Goal: Task Accomplishment & Management: Use online tool/utility

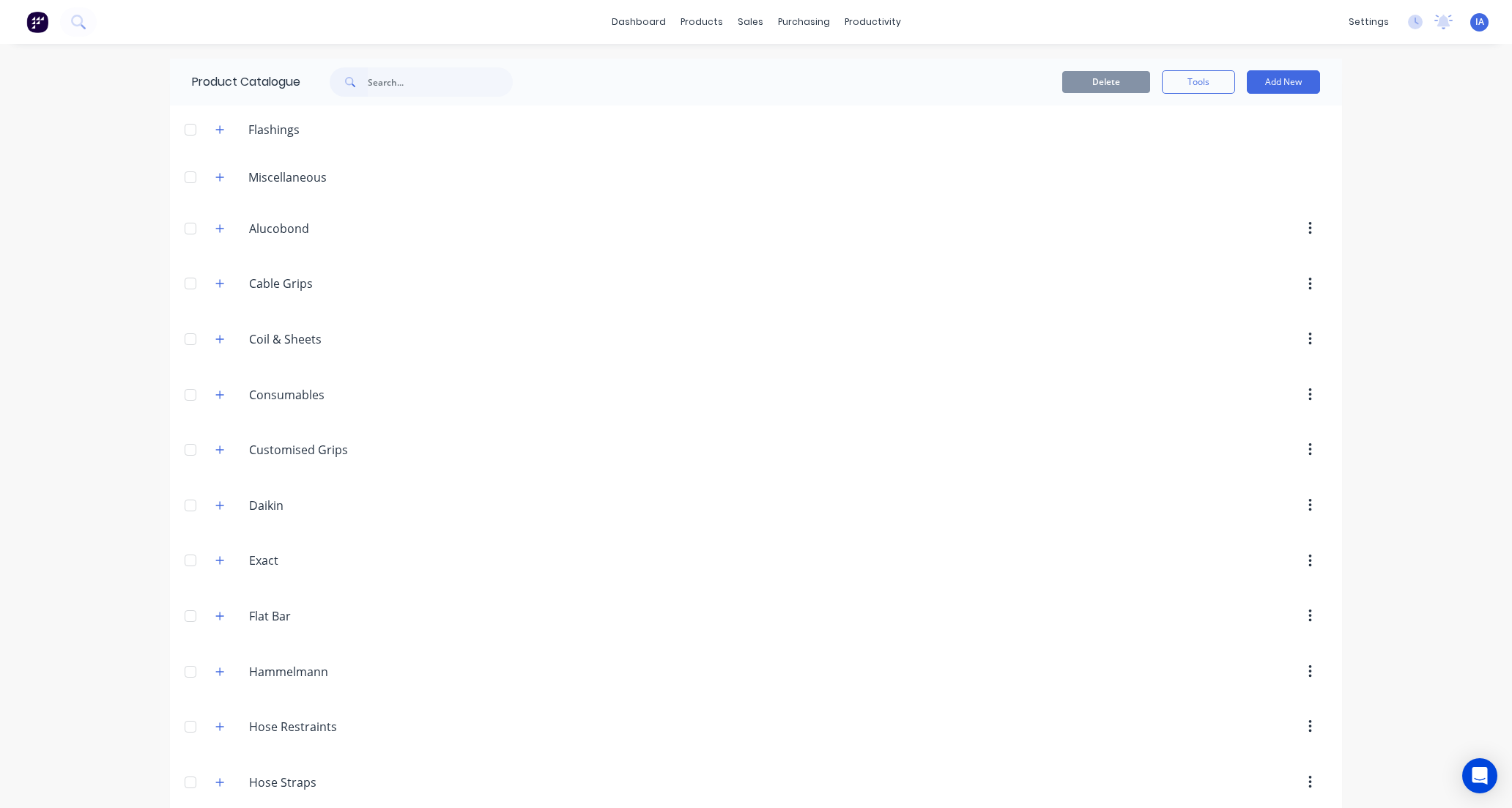
click at [403, 70] on input "text" at bounding box center [441, 81] width 145 height 30
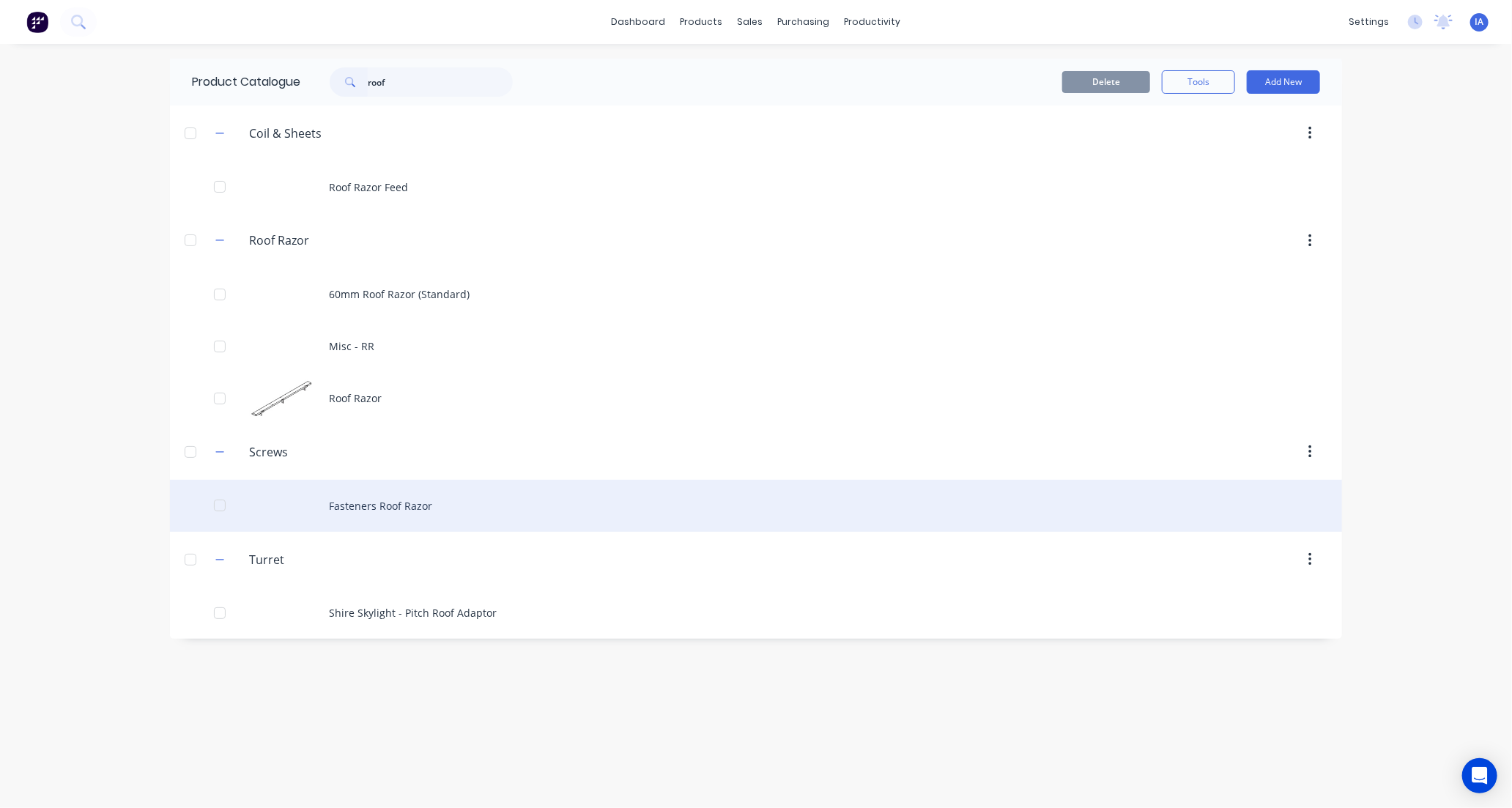
type input "roof"
click at [478, 509] on div "Fasteners Roof Razor" at bounding box center [756, 505] width 1173 height 52
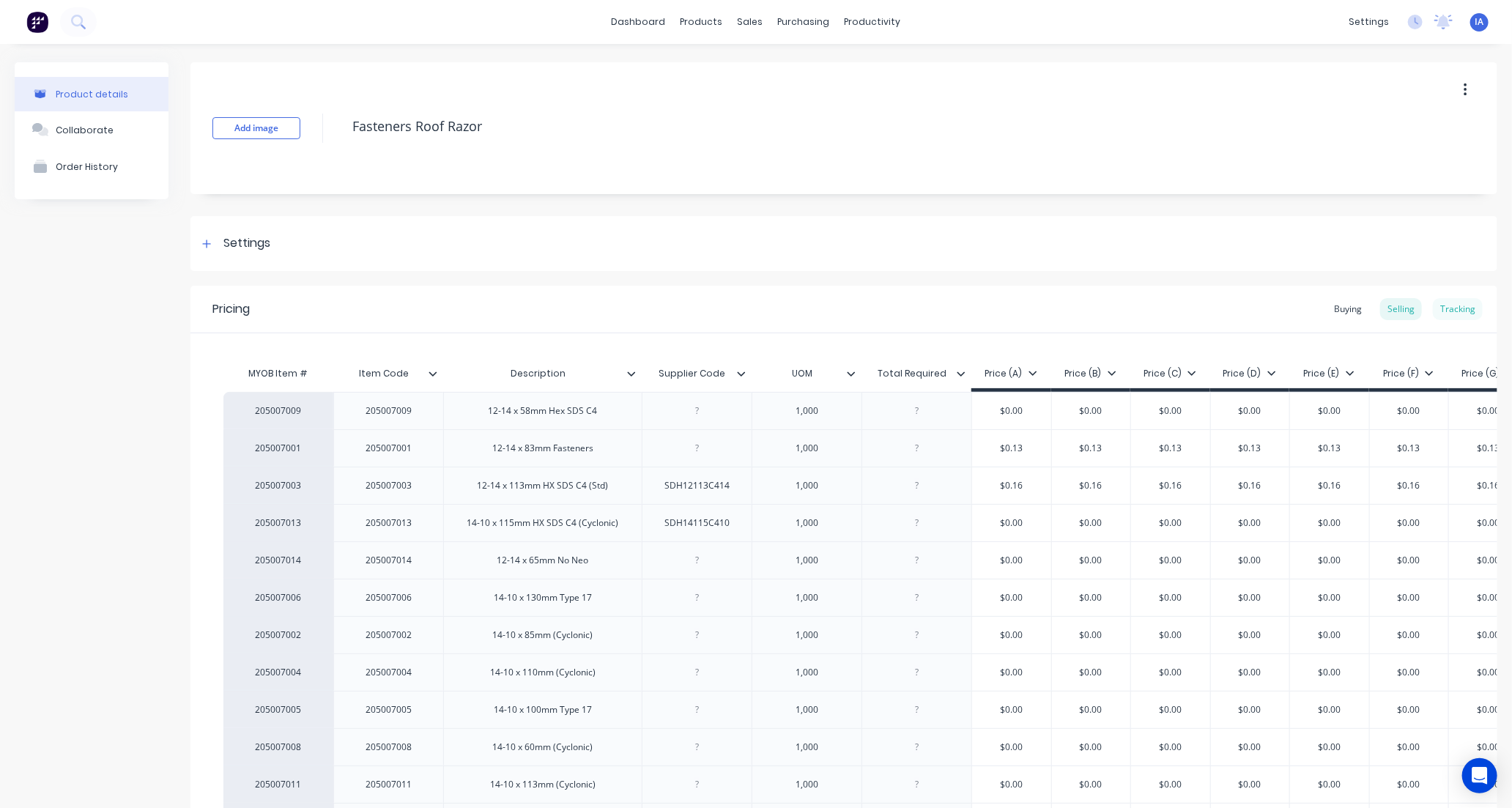
type textarea "x"
click at [1450, 305] on div "Tracking" at bounding box center [1458, 309] width 50 height 22
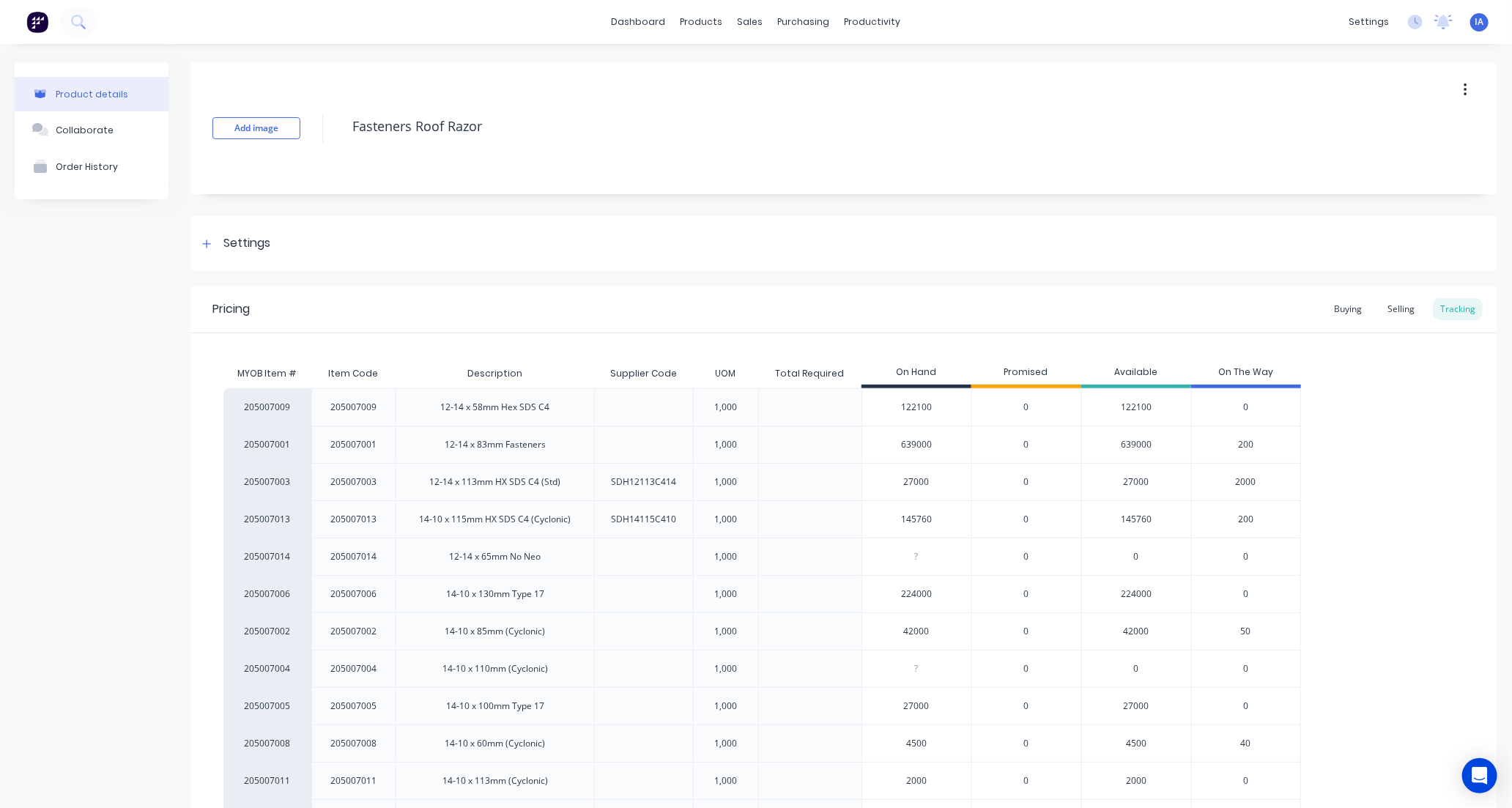
drag, startPoint x: 917, startPoint y: 516, endPoint x: 943, endPoint y: 522, distance: 26.7
click at [943, 522] on input "145760" at bounding box center [917, 519] width 109 height 14
type input "145"
type textarea "x"
type input "14500"
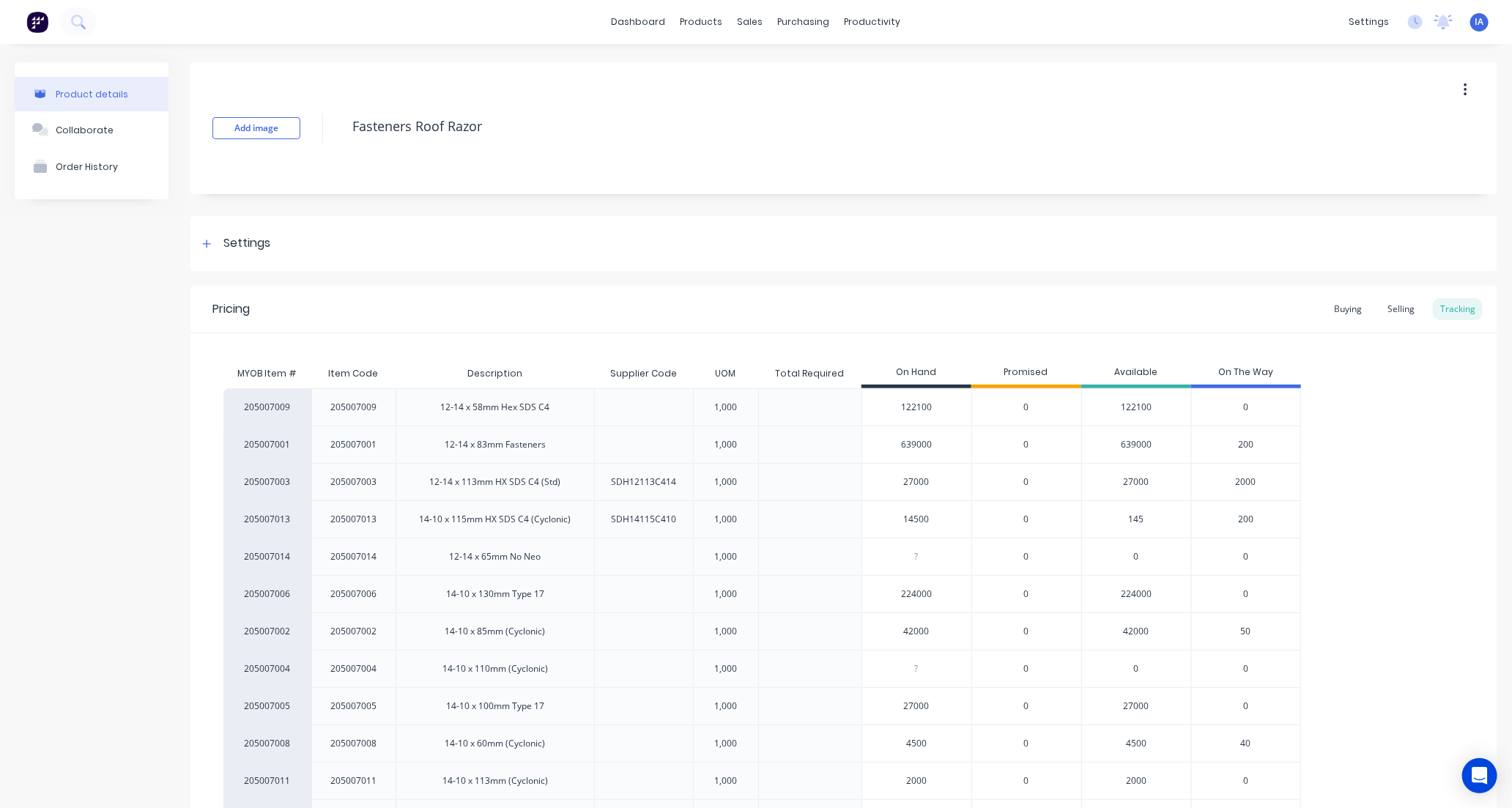
type textarea "x"
type input "145000"
type textarea "x"
type input "145000"
click at [1385, 489] on div "205007009 205007009 12-14 x 58mm Hex SDS C4 1,000 122100 0 122100 0 205007001 2…" at bounding box center [844, 631] width 1241 height 486
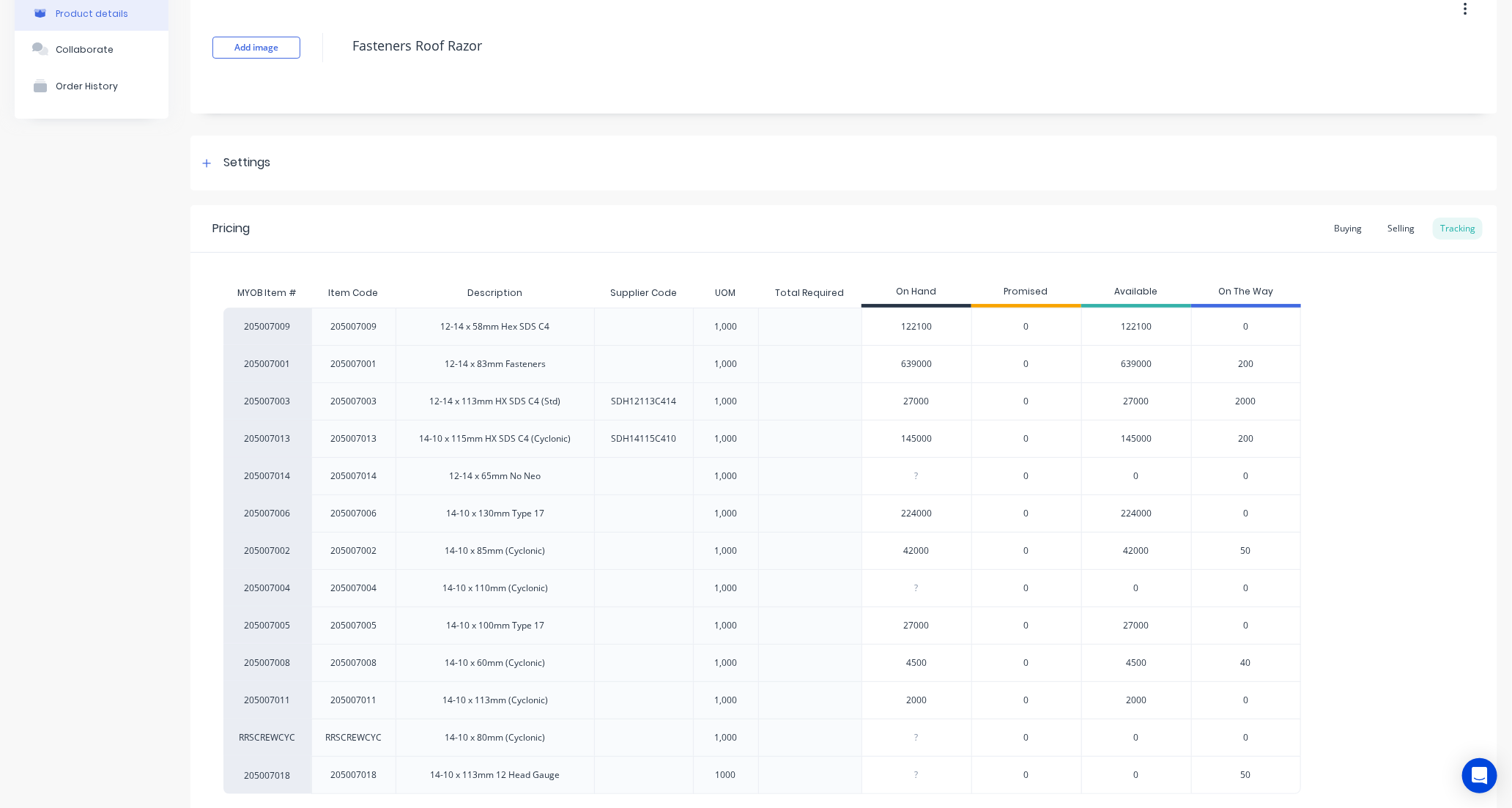
scroll to position [174, 0]
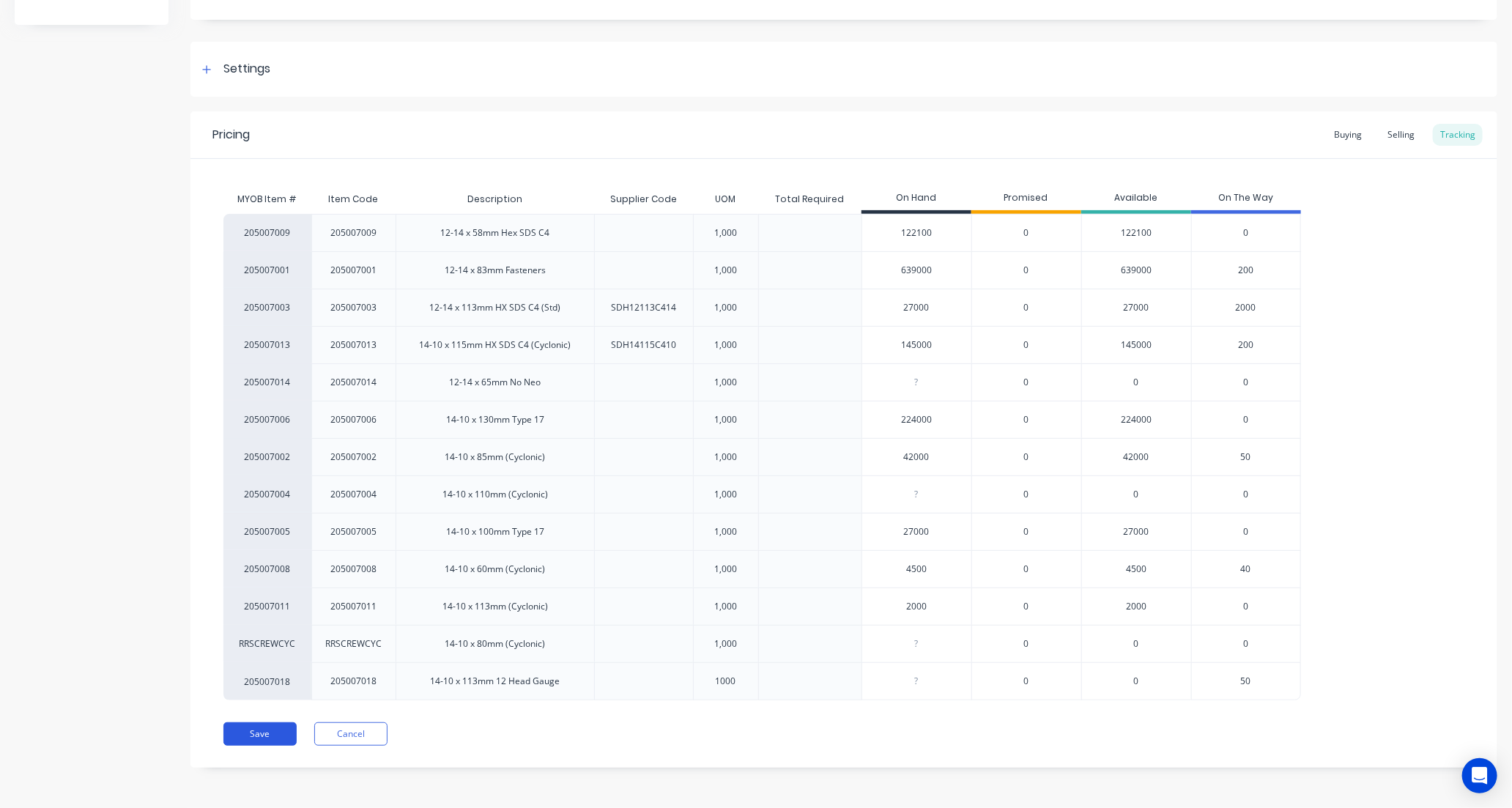
click at [252, 740] on button "Save" at bounding box center [260, 734] width 73 height 23
type textarea "x"
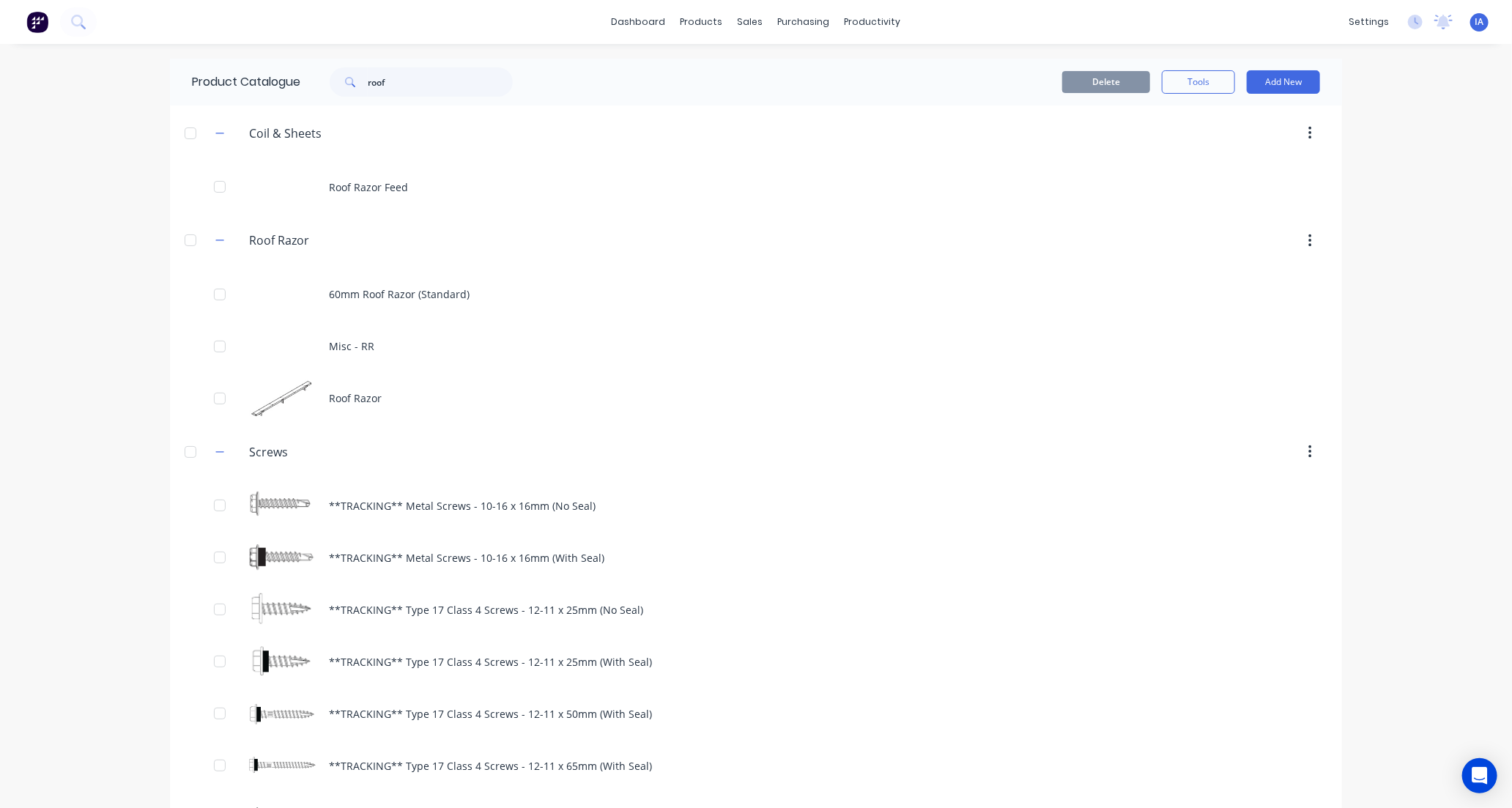
click at [470, 97] on div "Product Catalogue roof" at bounding box center [359, 81] width 379 height 47
click at [397, 78] on input "roof" at bounding box center [441, 81] width 145 height 30
type input "r"
